Goal: Navigation & Orientation: Understand site structure

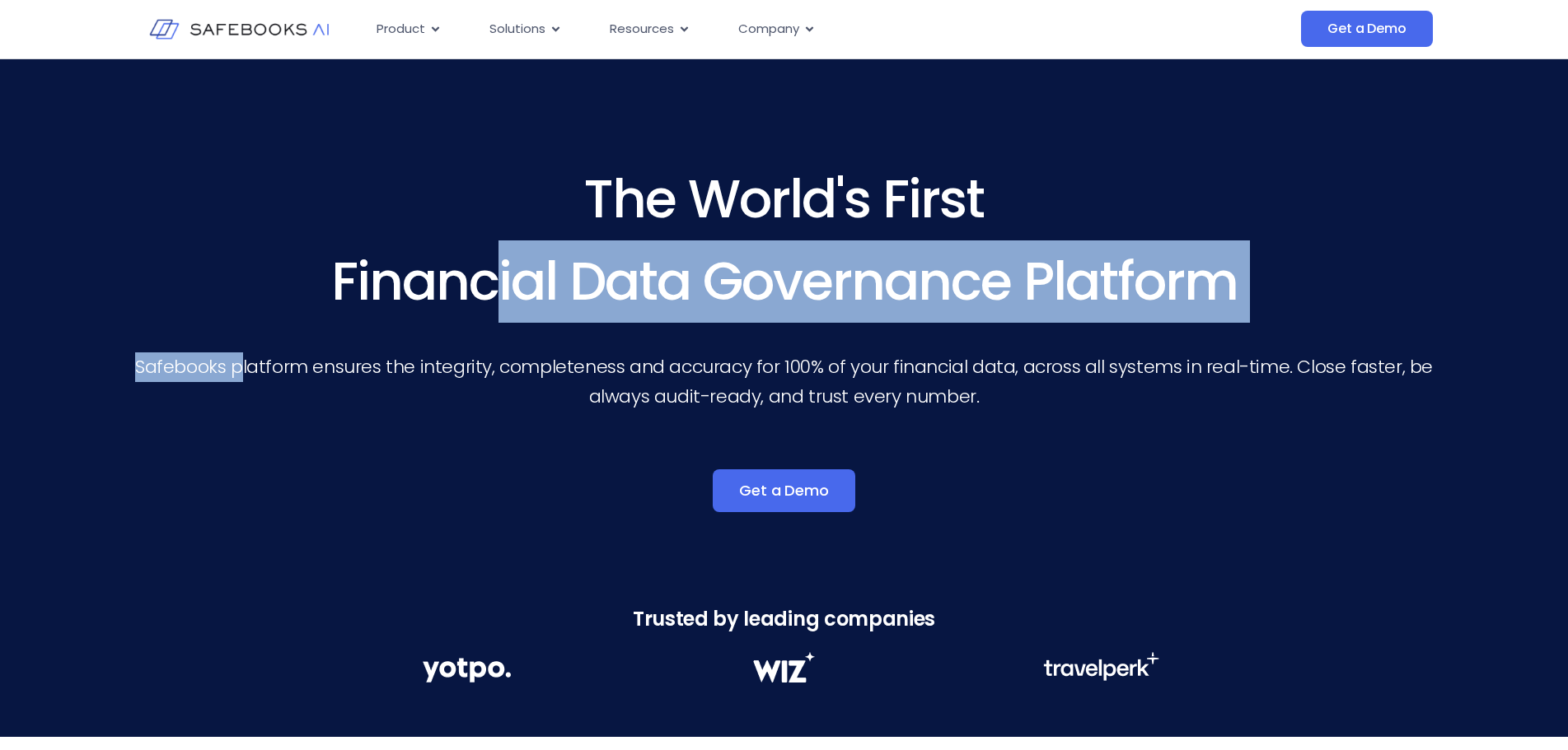
drag, startPoint x: 249, startPoint y: 366, endPoint x: 502, endPoint y: 298, distance: 262.0
click at [499, 304] on div "The World's First Financial Data Governance Platform Safebooks platform ensures…" at bounding box center [784, 285] width 1304 height 254
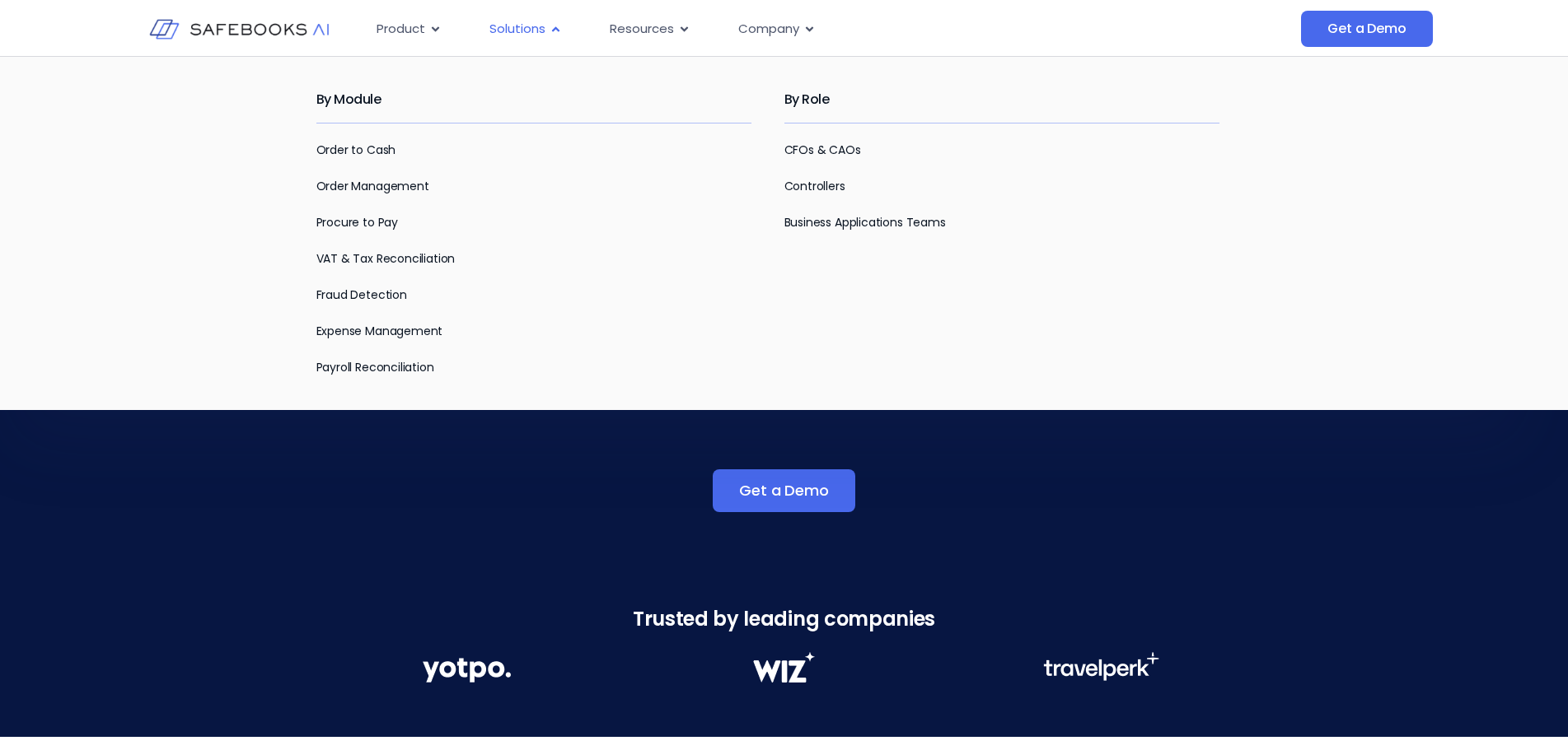
click at [520, 29] on span "Solutions" at bounding box center [517, 29] width 56 height 19
click at [262, 262] on div "By Module Order to Cash Order Management Procure to Pay VAT & Tax Reconciliatio…" at bounding box center [784, 232] width 1568 height 354
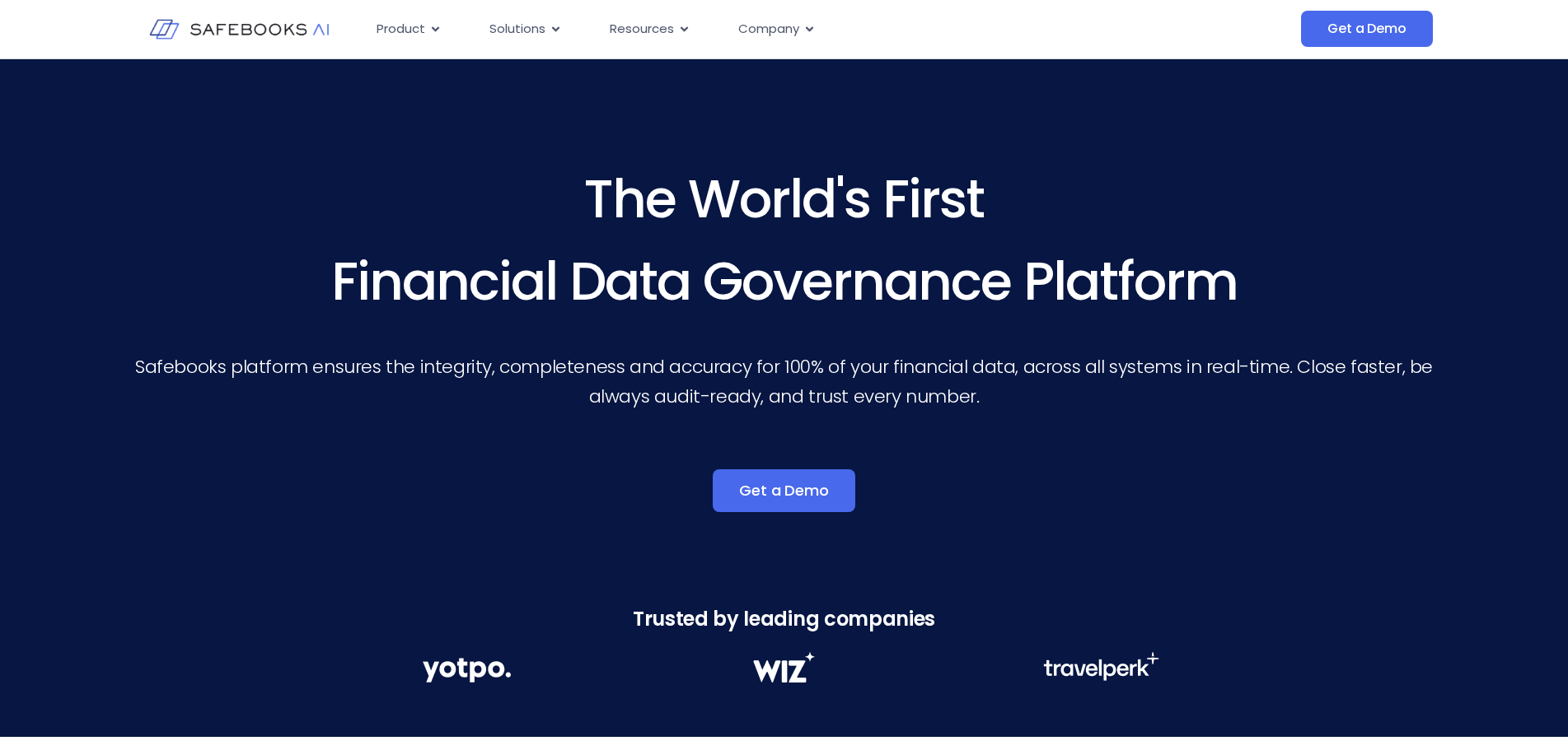
click at [270, 475] on div "Get a Demo" at bounding box center [784, 490] width 1304 height 43
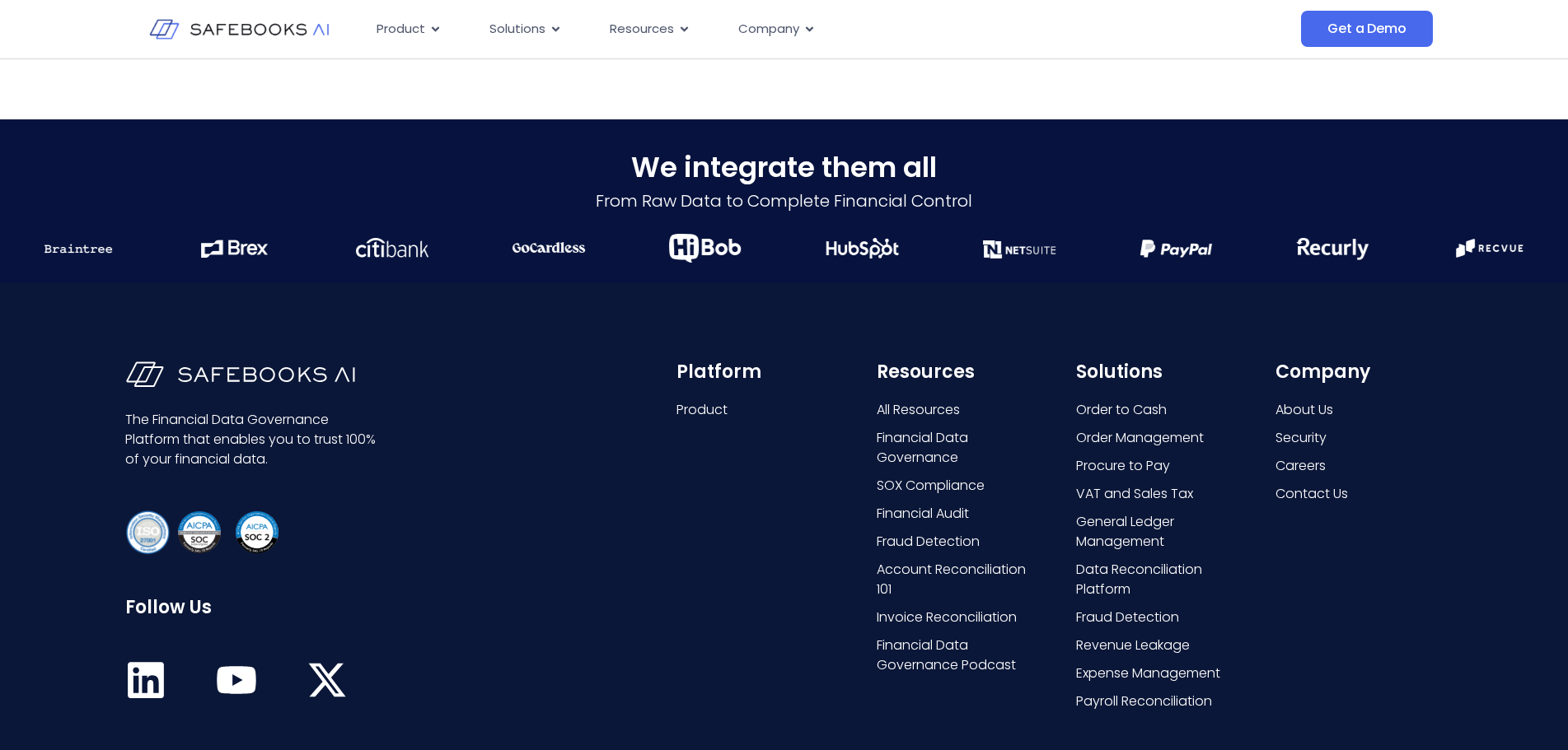
scroll to position [4057, 0]
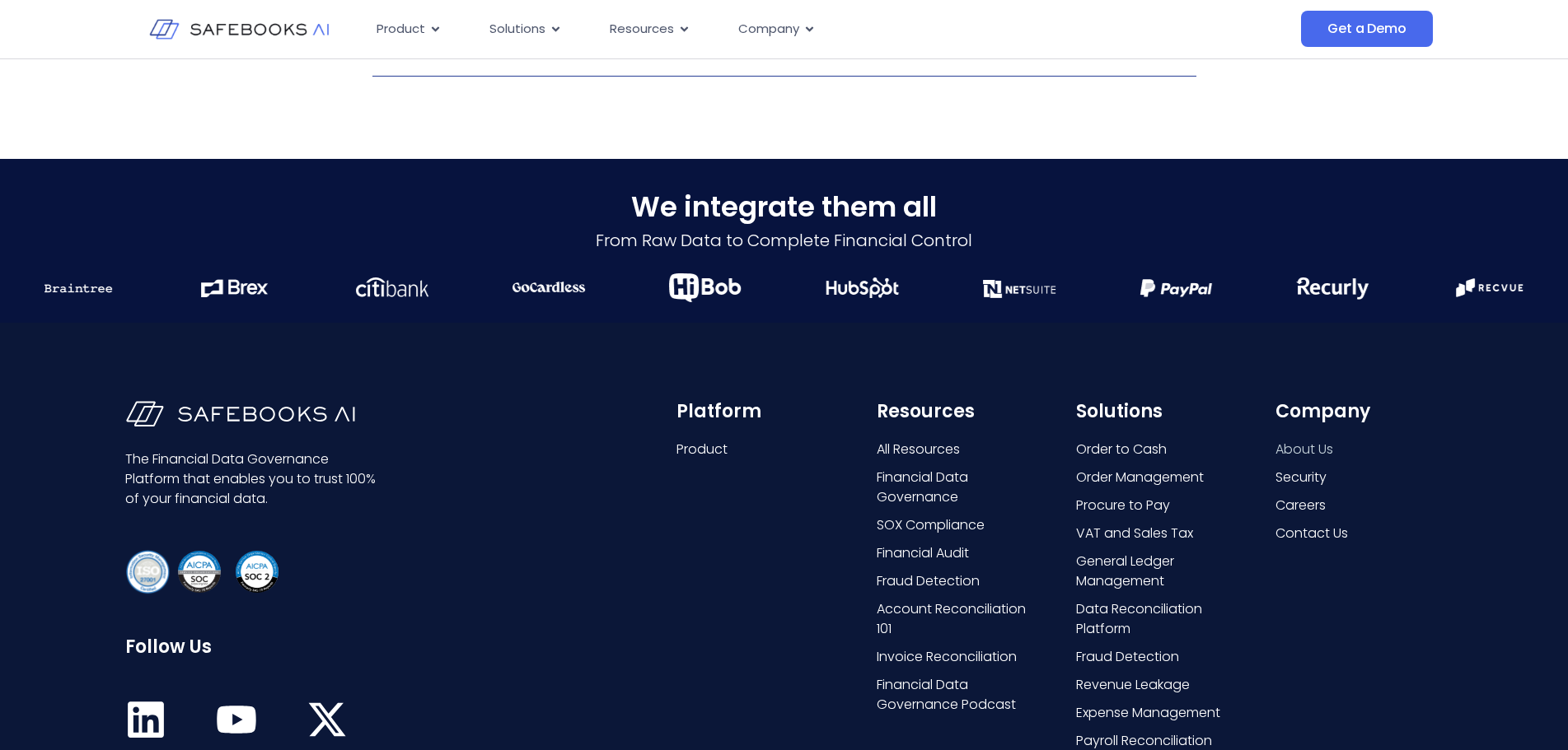
click at [1306, 448] on span "About Us" at bounding box center [1304, 449] width 58 height 20
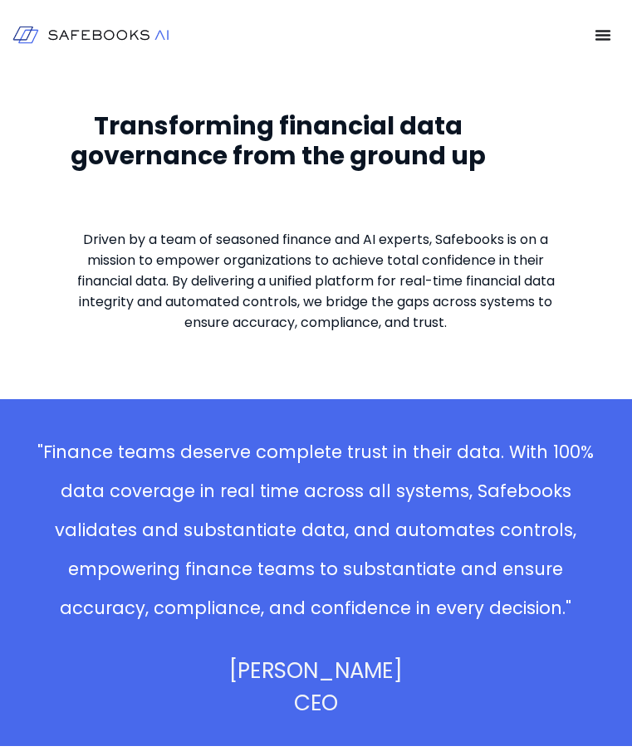
click at [0, 0] on img at bounding box center [0, 0] width 0 height 0
